Goal: Information Seeking & Learning: Find specific fact

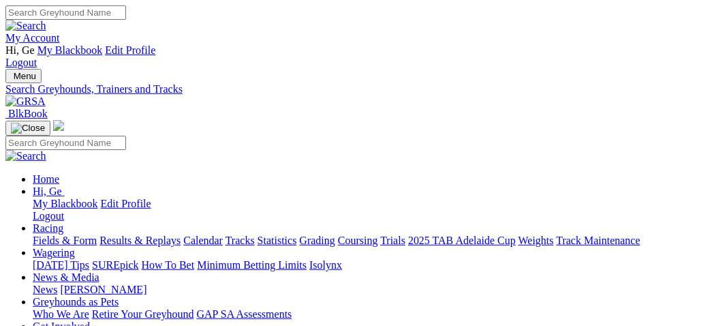
select select "mandurah"
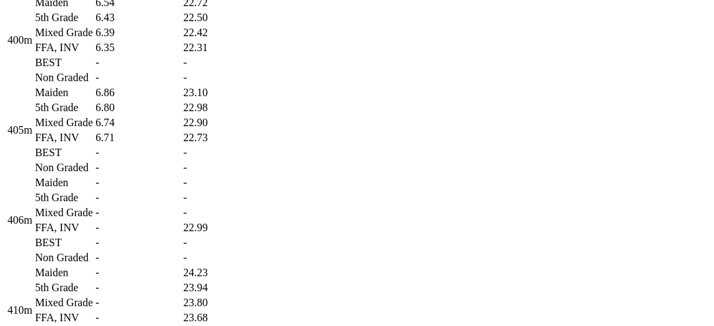
scroll to position [1287, 0]
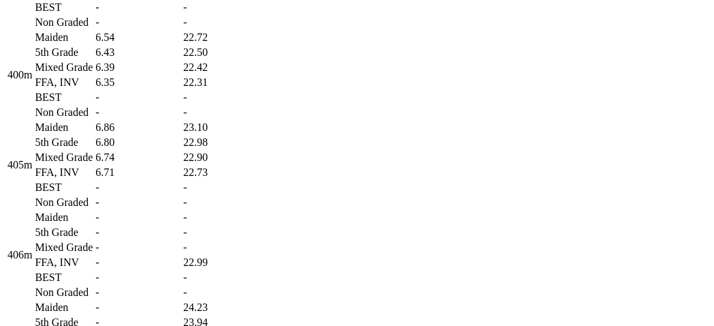
click at [181, 89] on td "6.35" at bounding box center [138, 83] width 87 height 14
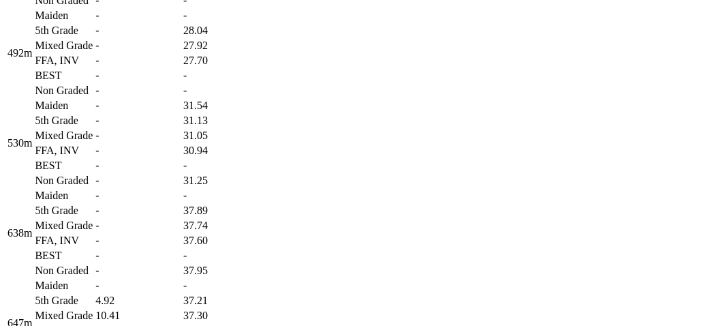
scroll to position [1817, 0]
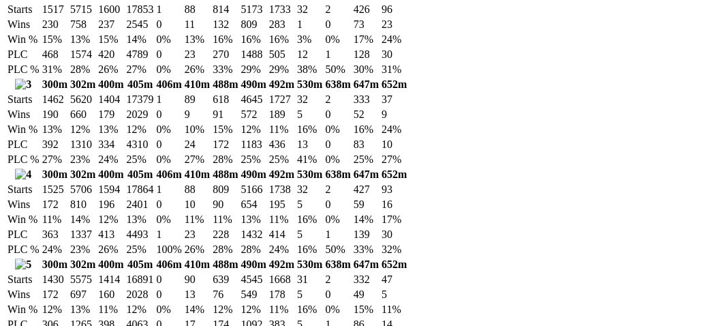
scroll to position [2498, 0]
